Goal: Answer question/provide support

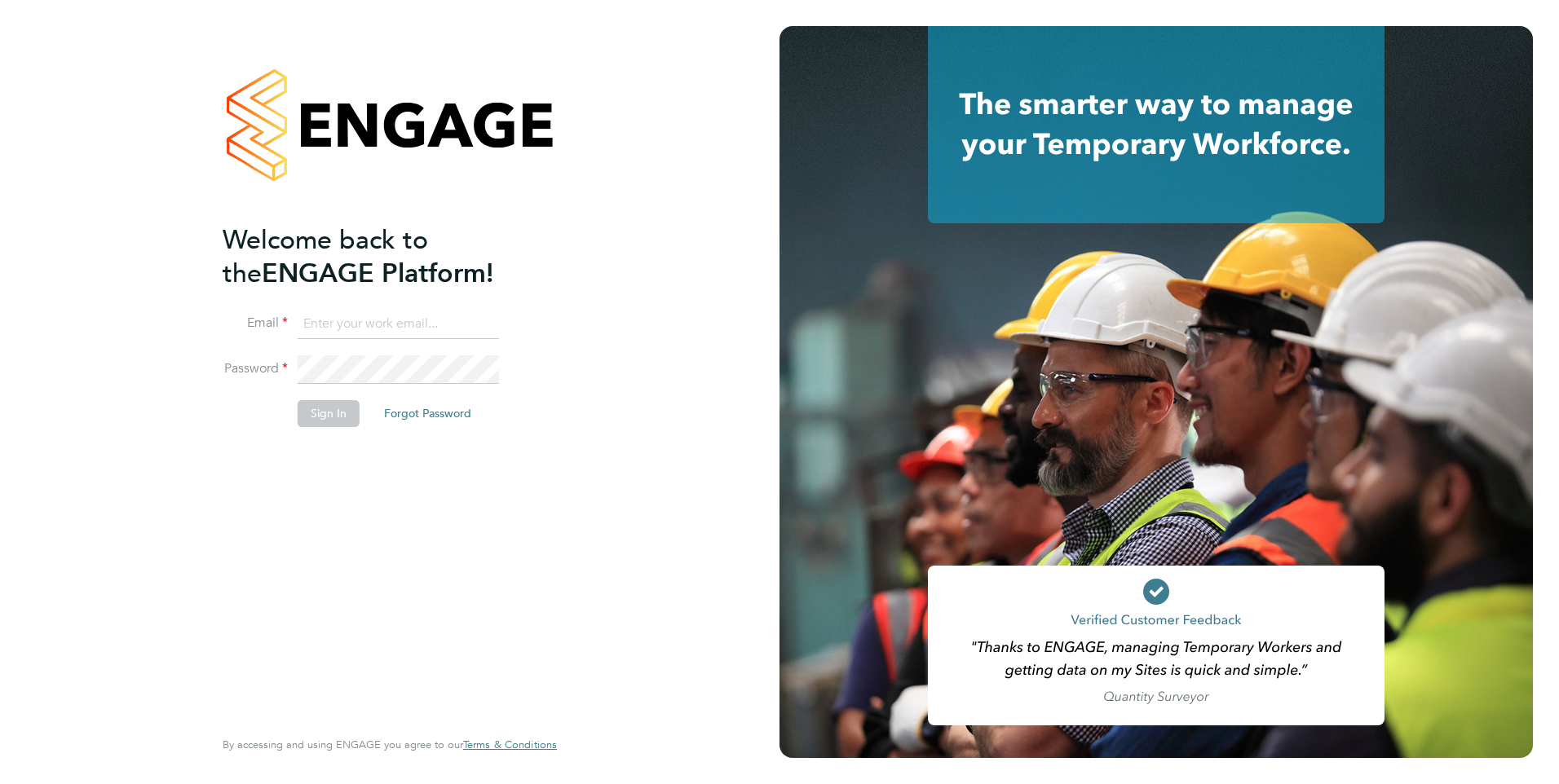
type input "[EMAIL_ADDRESS][PERSON_NAME][DOMAIN_NAME]"
click at [335, 415] on button "Sign In" at bounding box center [328, 413] width 62 height 26
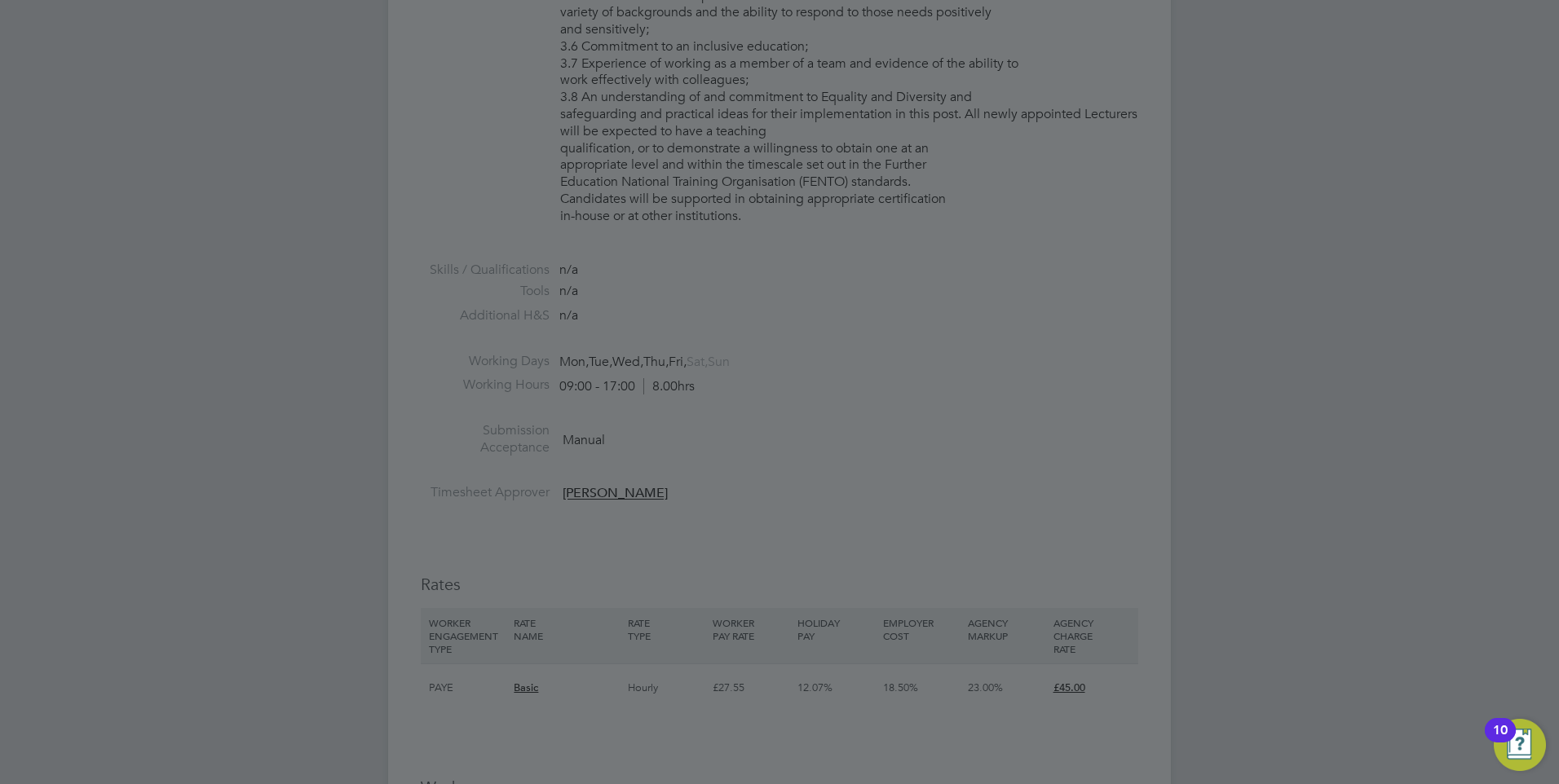
click at [639, 549] on div at bounding box center [779, 392] width 1559 height 784
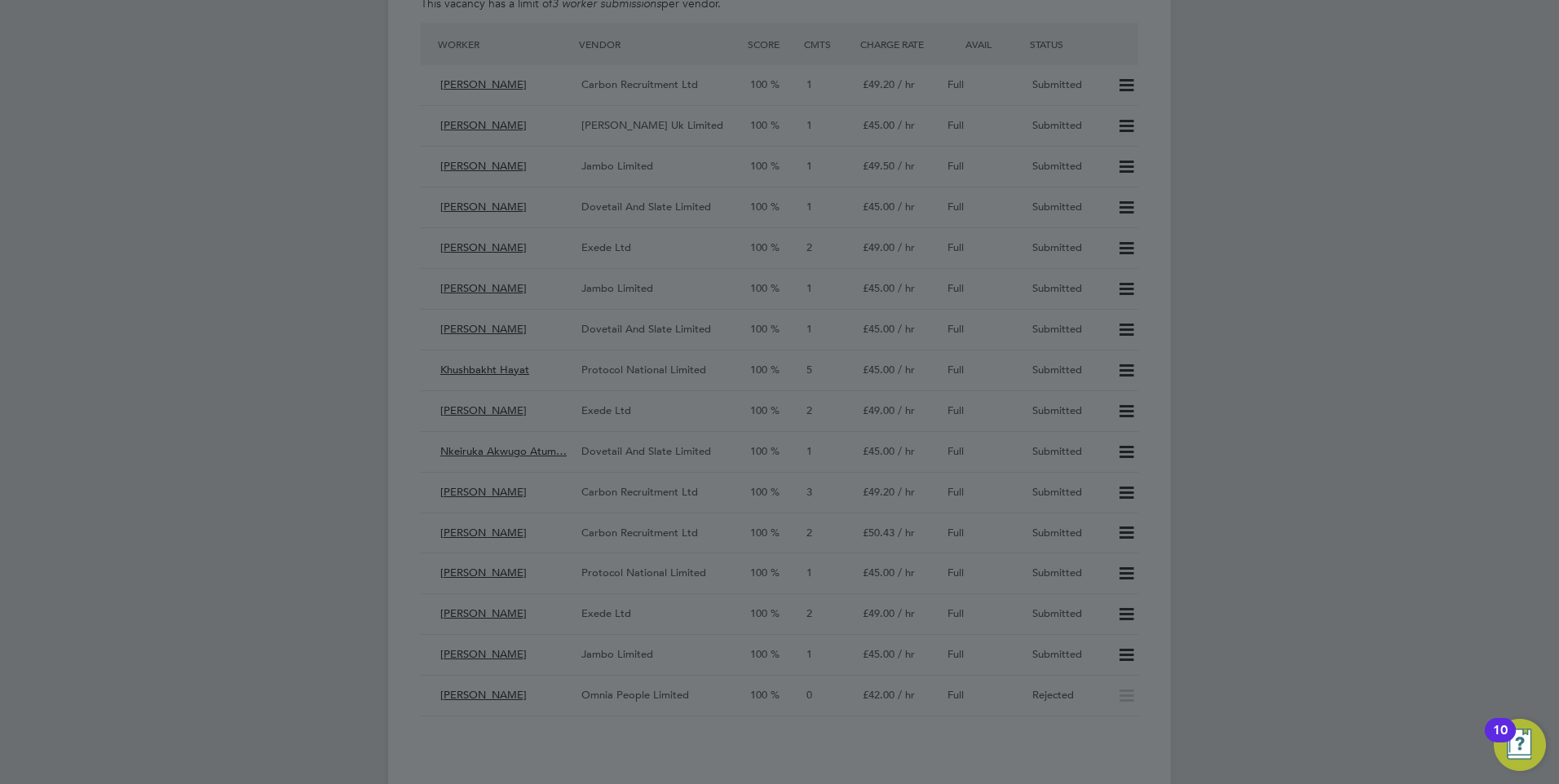
click at [639, 549] on div at bounding box center [779, 392] width 1559 height 784
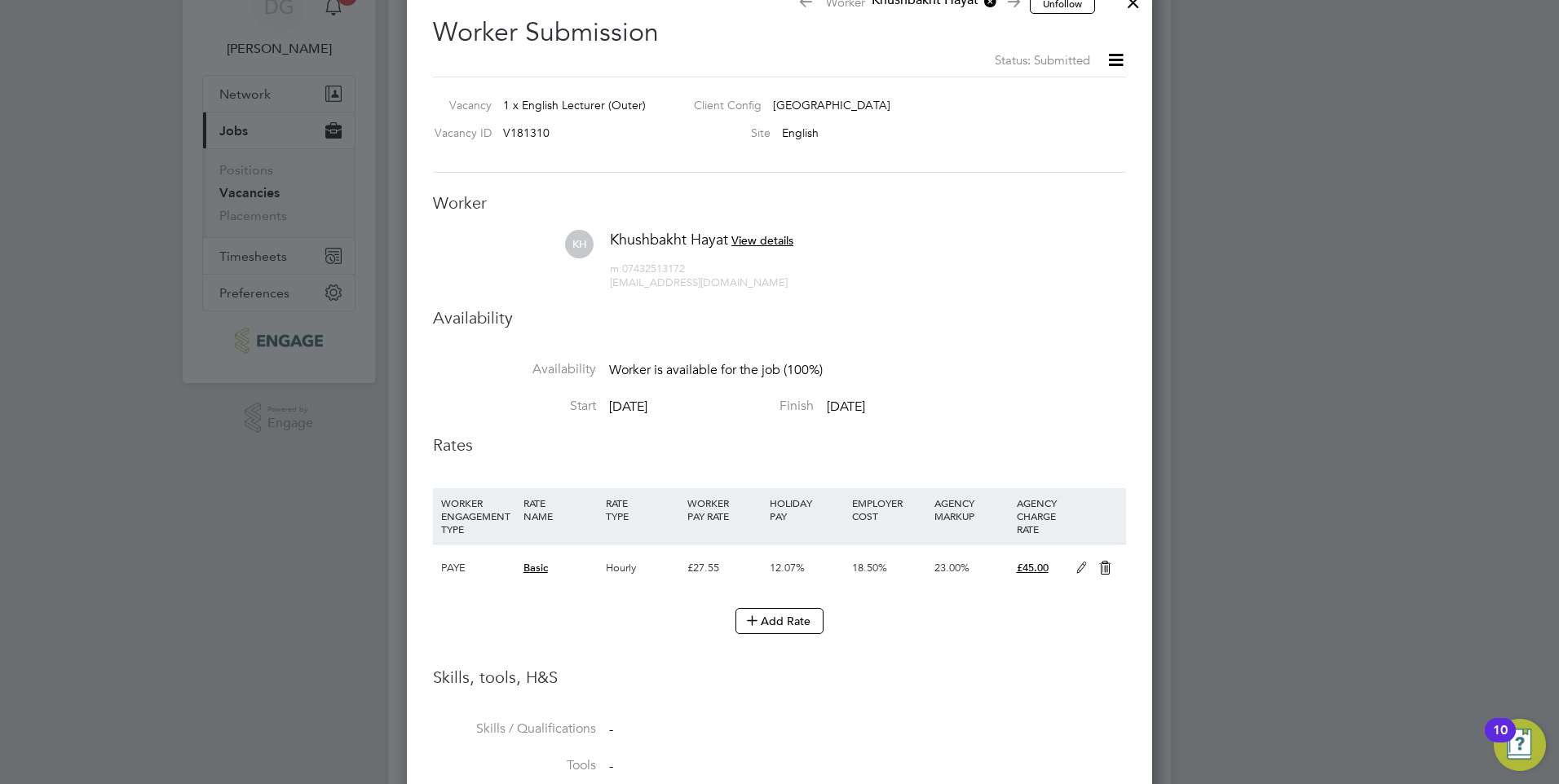
click at [1330, 347] on div at bounding box center [779, 392] width 1559 height 784
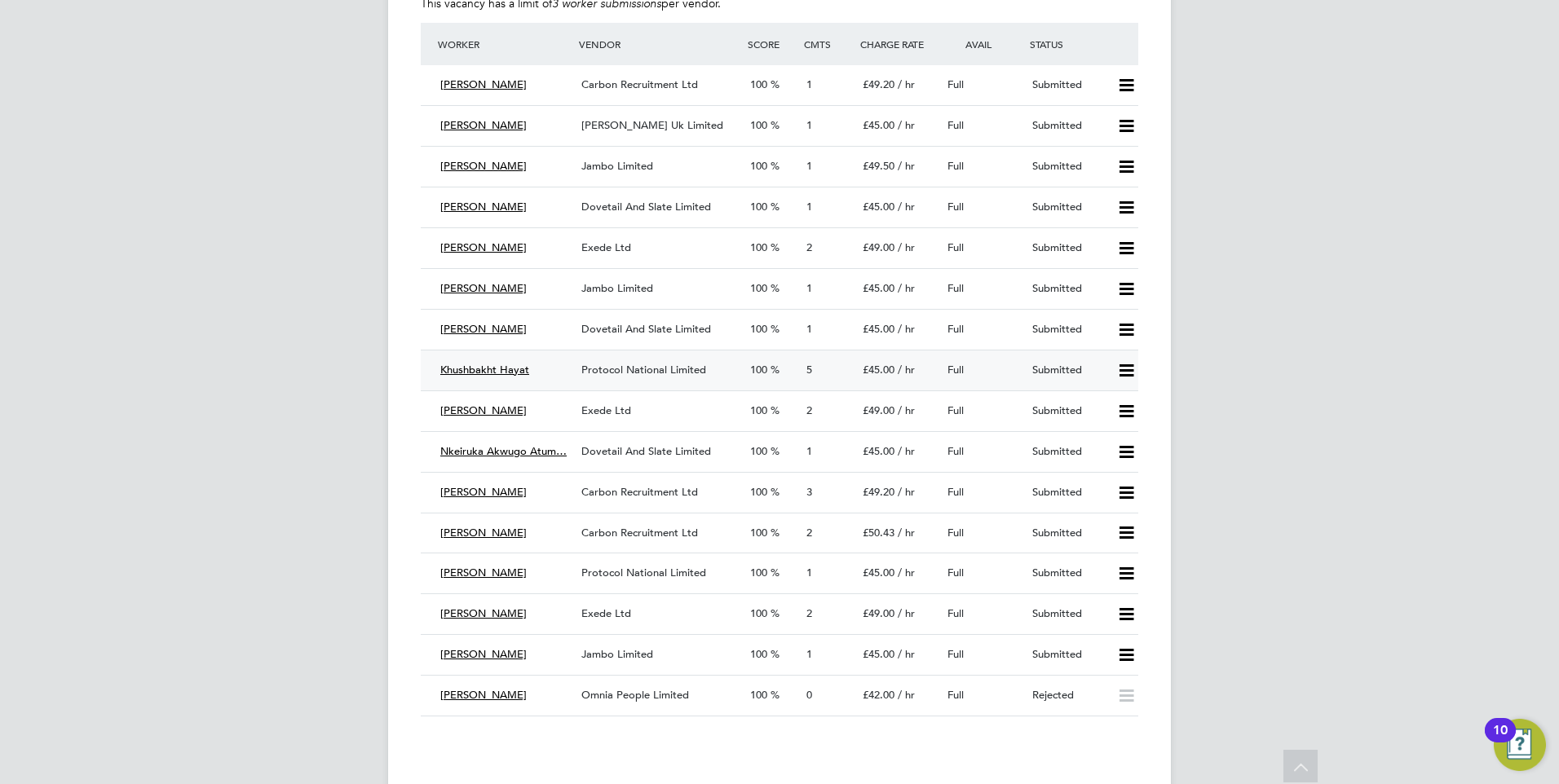
click at [509, 372] on span "Khushbakht Hayat" at bounding box center [485, 370] width 89 height 14
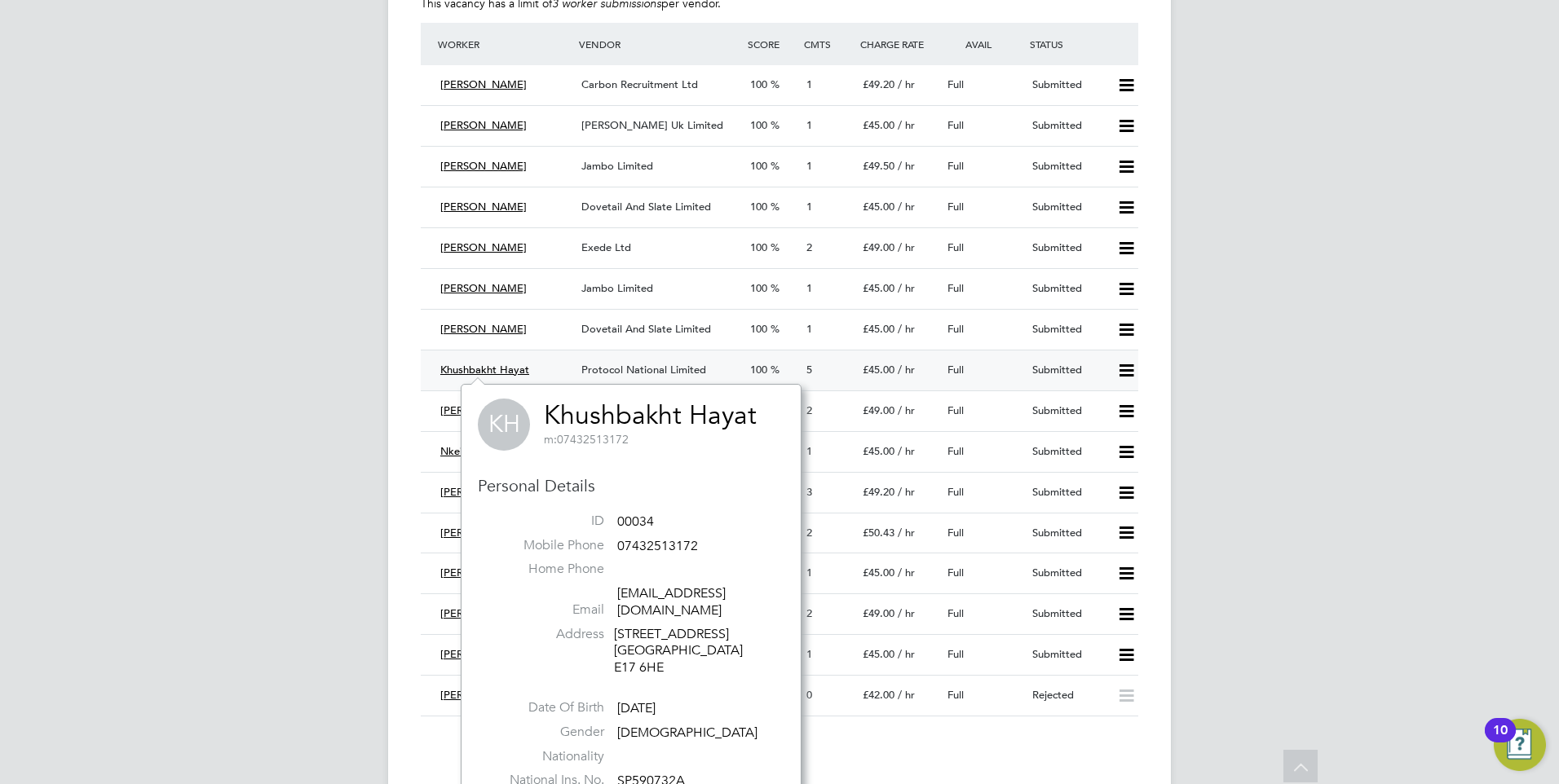
click at [661, 365] on span "Protocol National Limited" at bounding box center [643, 370] width 125 height 14
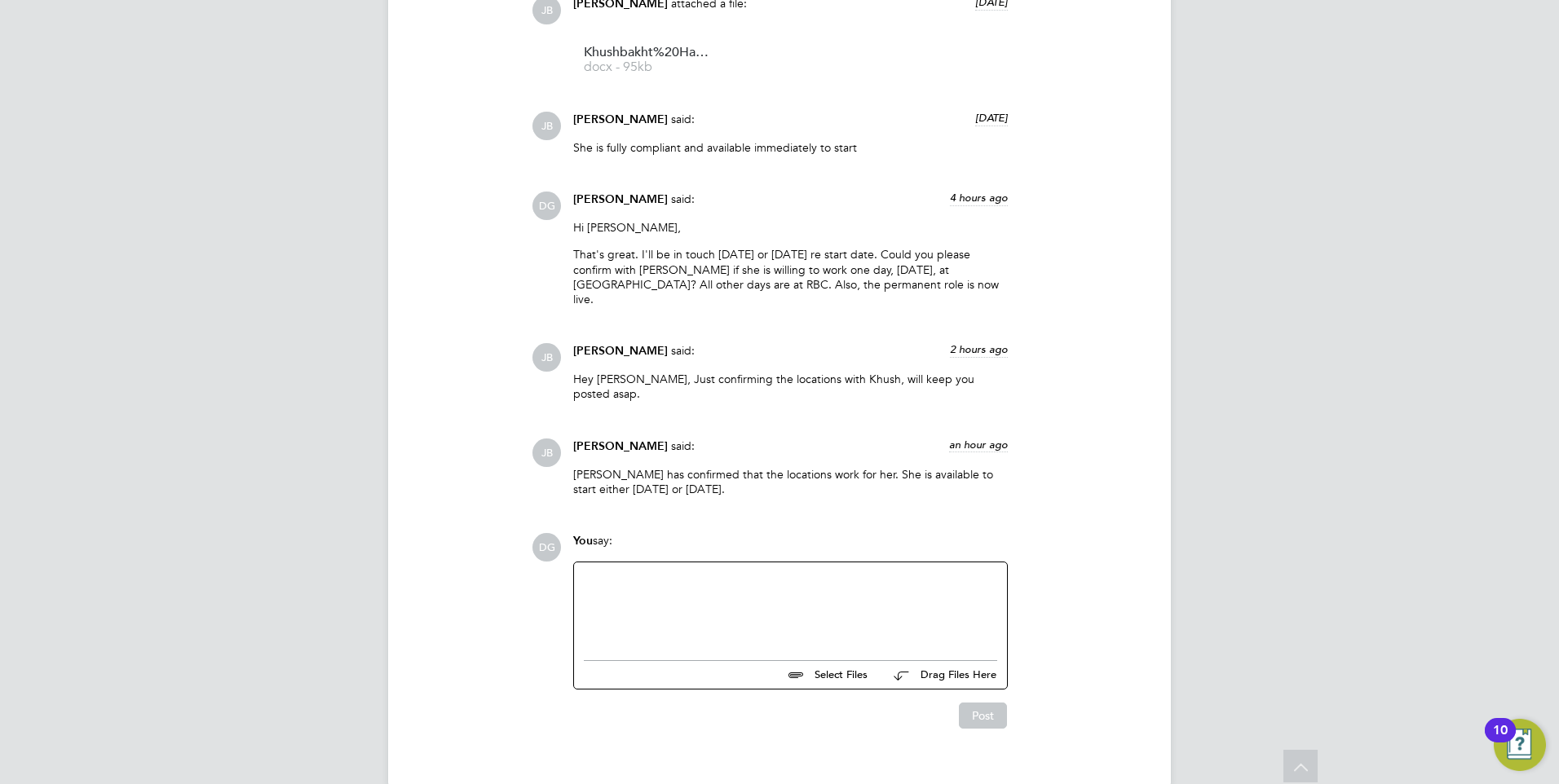
click at [715, 572] on div at bounding box center [790, 607] width 414 height 70
click at [980, 703] on button "Post" at bounding box center [982, 716] width 48 height 26
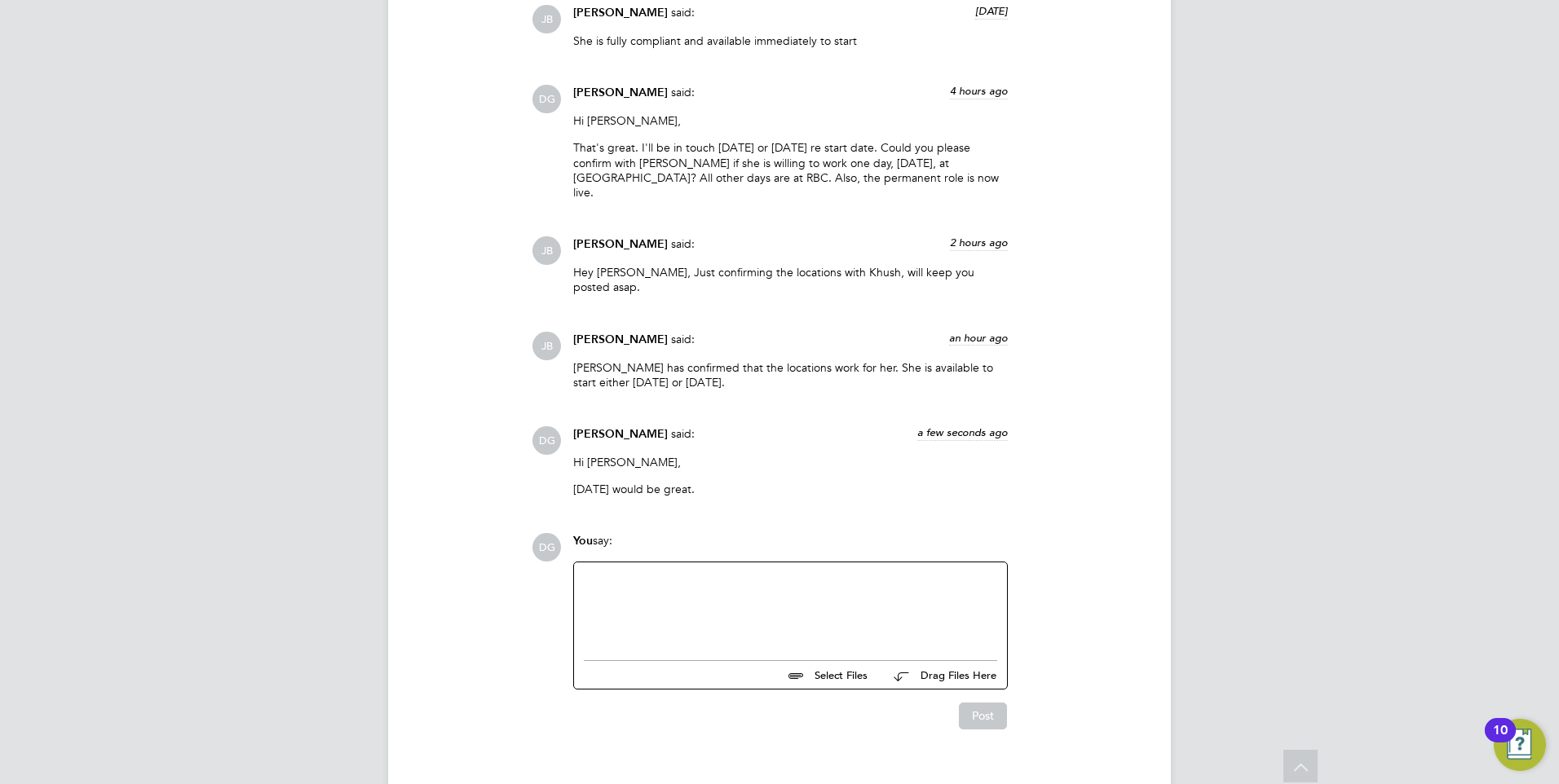
click at [659, 572] on div at bounding box center [790, 607] width 414 height 70
click at [968, 703] on button "Post" at bounding box center [982, 716] width 48 height 26
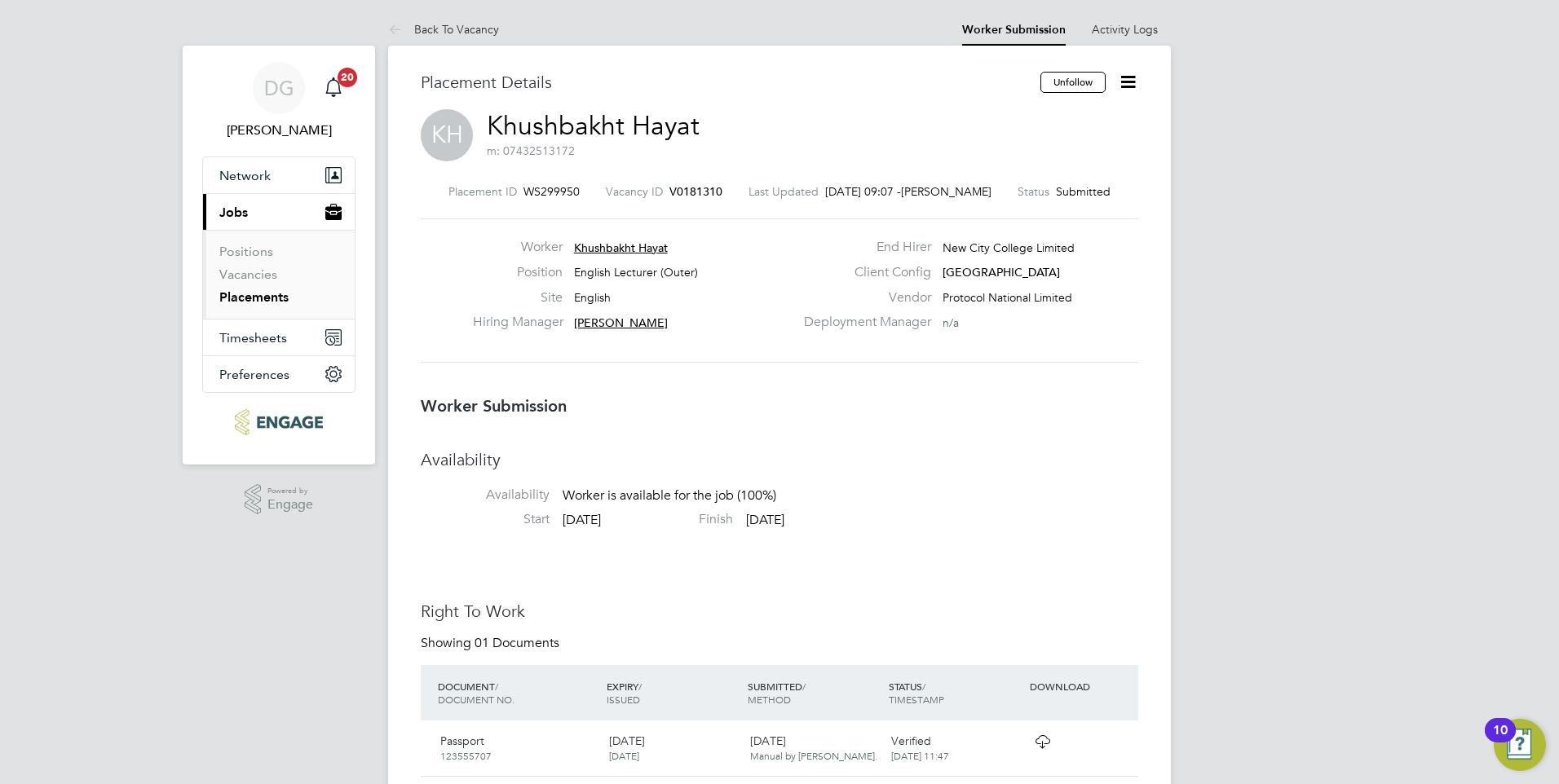
click at [1137, 83] on icon at bounding box center [1127, 81] width 20 height 20
click at [1050, 159] on li "Offer" at bounding box center [1059, 153] width 151 height 23
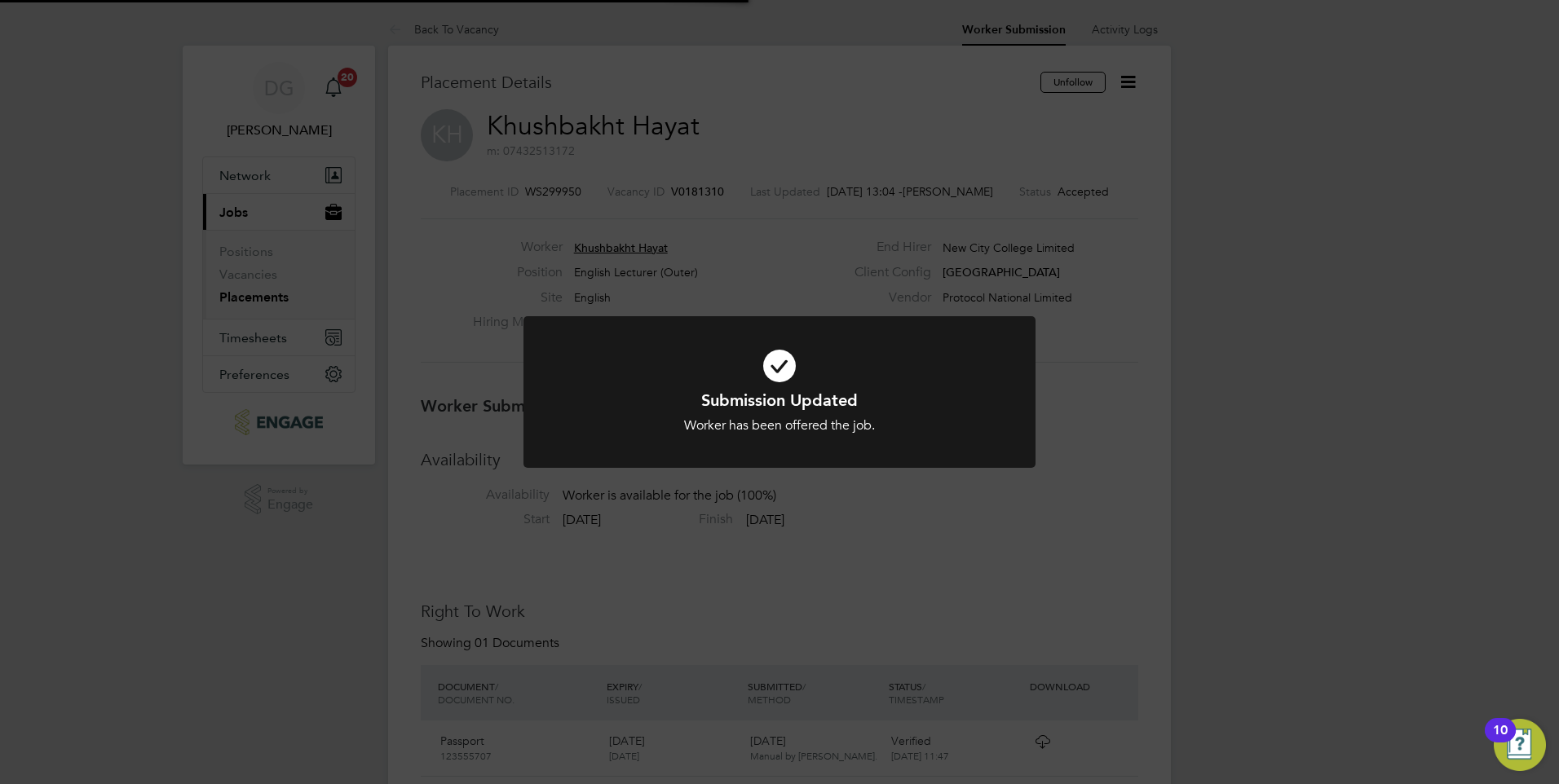
scroll to position [48, 114]
click at [897, 528] on div "Submission Updated Worker has been offered the job. Cancel Okay" at bounding box center [779, 392] width 1559 height 784
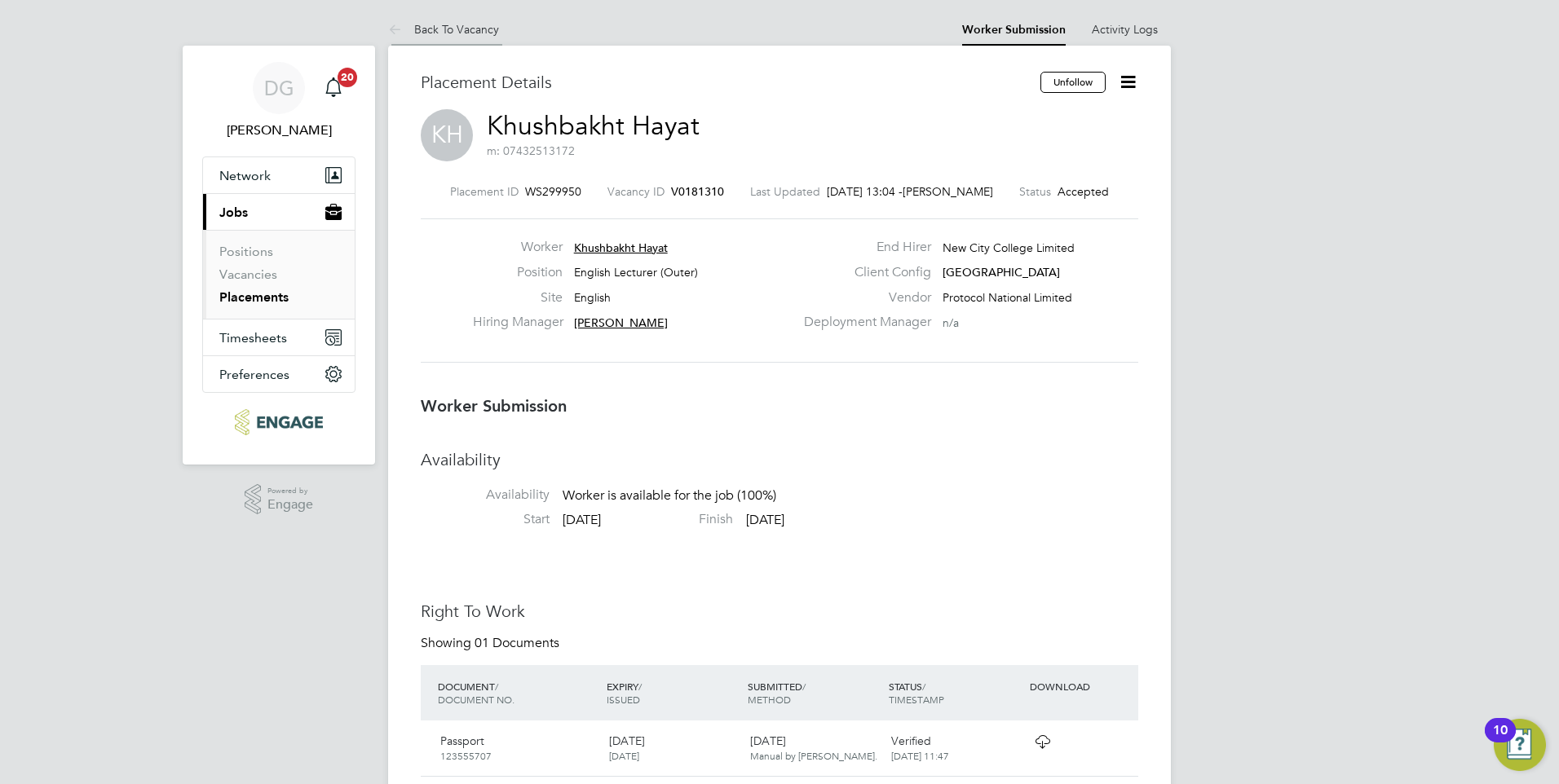
click at [438, 25] on link "Back To Vacancy" at bounding box center [443, 29] width 111 height 15
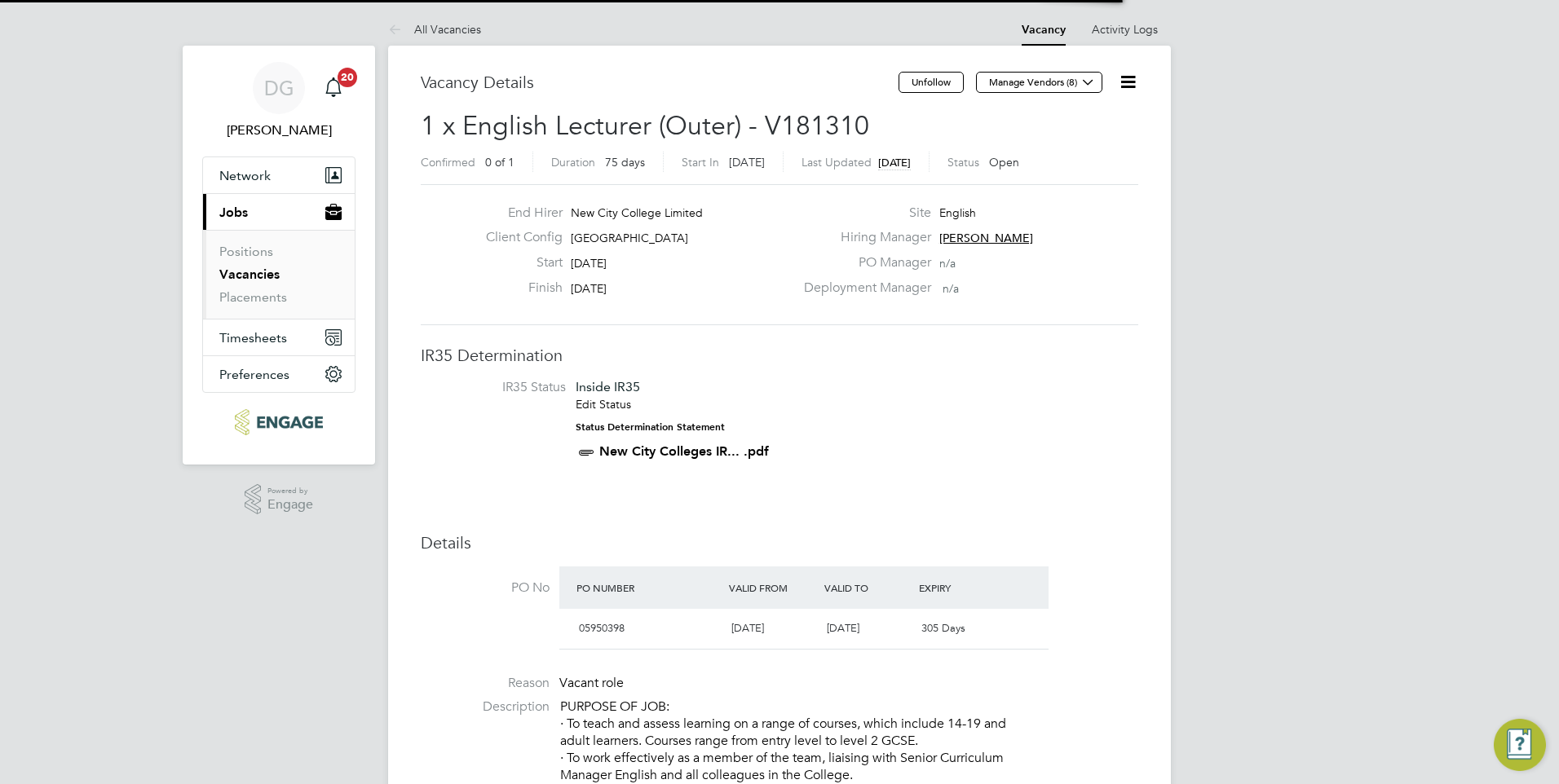
scroll to position [28, 154]
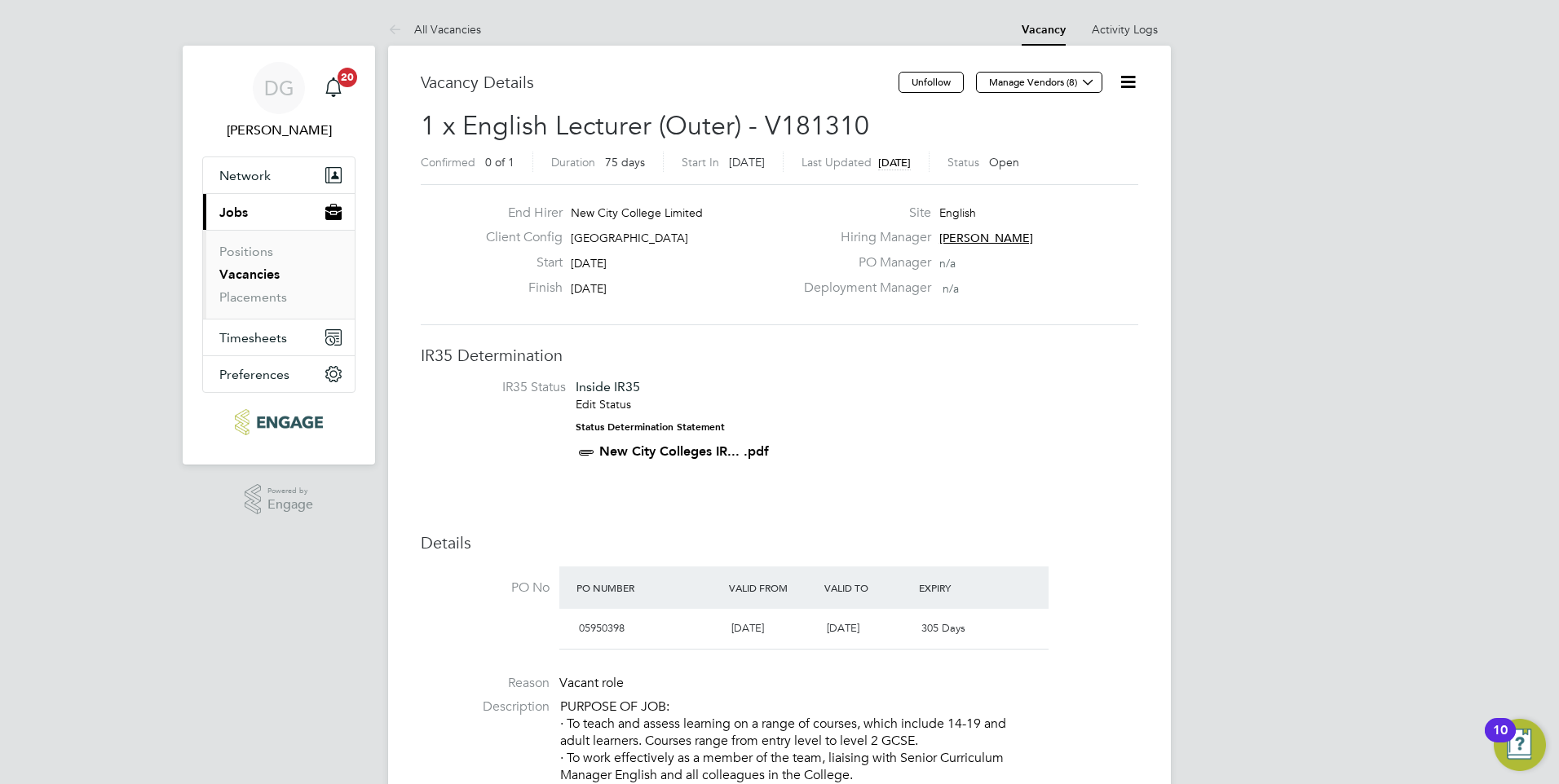
click at [1009, 533] on h3 "Details" at bounding box center [779, 542] width 717 height 21
